Goal: Task Accomplishment & Management: Manage account settings

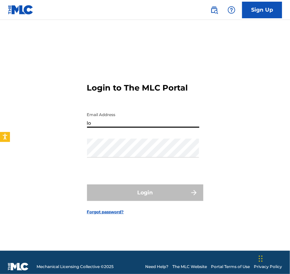
type input "[EMAIL_ADDRESS][DOMAIN_NAME]"
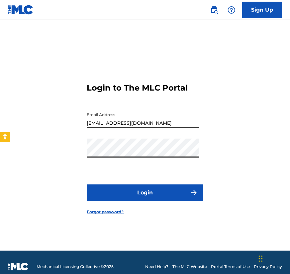
click at [193, 192] on img "submit" at bounding box center [194, 193] width 8 height 8
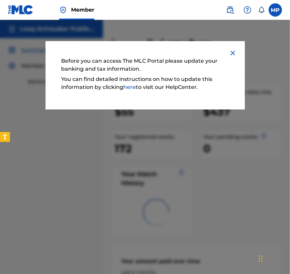
click at [234, 51] on img at bounding box center [233, 53] width 8 height 8
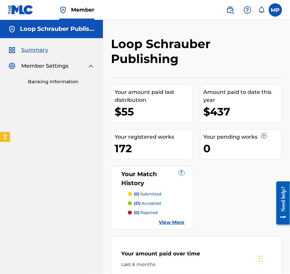
click at [36, 52] on span "Summary" at bounding box center [34, 50] width 27 height 8
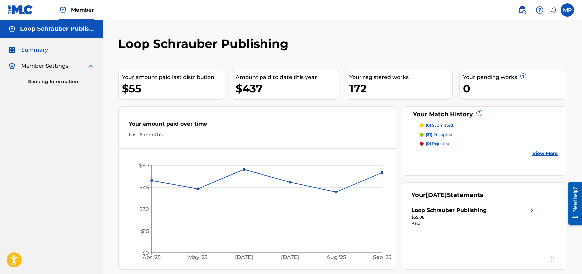
click at [70, 28] on h5 "Loop Schrauber Publishing" at bounding box center [57, 29] width 75 height 8
click at [289, 10] on label at bounding box center [567, 9] width 13 height 13
click at [289, 10] on input "MP Maximillian Pauker loopschrauberpublishing@fettmusic.com Notification Prefer…" at bounding box center [568, 10] width 0 height 0
drag, startPoint x: 505, startPoint y: 40, endPoint x: 507, endPoint y: 50, distance: 10.2
click at [289, 40] on h3 "MP" at bounding box center [506, 42] width 16 height 12
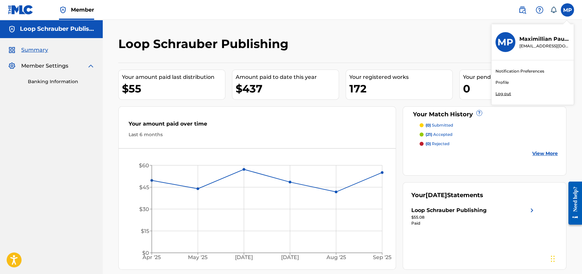
click at [289, 10] on input "MP Maximillian Pauker loopschrauberpublishing@fettmusic.com Notification Prefer…" at bounding box center [568, 10] width 0 height 0
click at [73, 11] on span "Member" at bounding box center [82, 10] width 23 height 8
click at [50, 26] on h5 "Loop Schrauber Publishing" at bounding box center [57, 29] width 75 height 8
drag, startPoint x: 10, startPoint y: 0, endPoint x: 67, endPoint y: 30, distance: 64.2
click at [74, 37] on div "Loop Schrauber Publishing" at bounding box center [51, 29] width 103 height 18
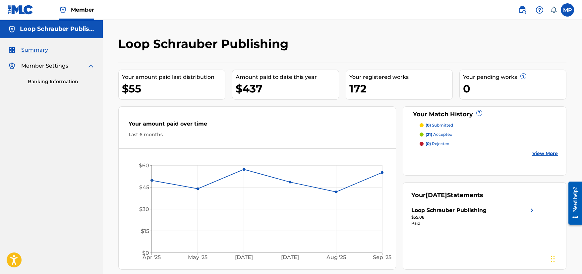
click at [27, 10] on img at bounding box center [21, 10] width 26 height 10
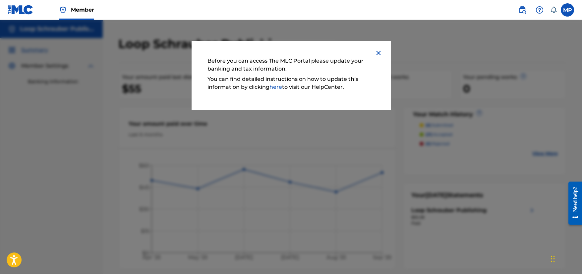
drag, startPoint x: 281, startPoint y: 87, endPoint x: 305, endPoint y: 89, distance: 24.3
click at [281, 87] on link "here" at bounding box center [276, 87] width 13 height 6
click at [377, 50] on img at bounding box center [379, 53] width 8 height 8
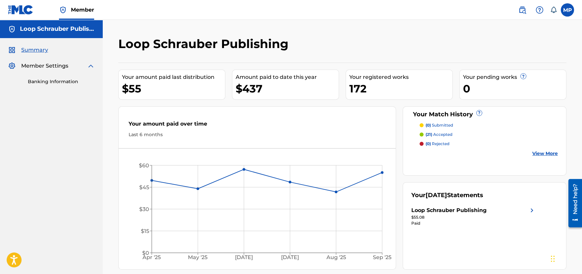
click at [54, 68] on span "Member Settings" at bounding box center [44, 66] width 47 height 8
drag, startPoint x: 61, startPoint y: 81, endPoint x: 74, endPoint y: 83, distance: 13.1
click at [61, 81] on link "Banking Information" at bounding box center [61, 81] width 67 height 7
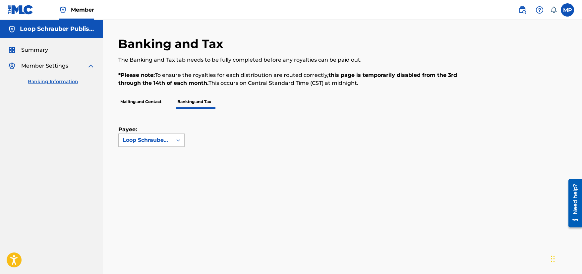
click at [46, 52] on span "Summary" at bounding box center [34, 50] width 27 height 8
